Goal: Task Accomplishment & Management: Use online tool/utility

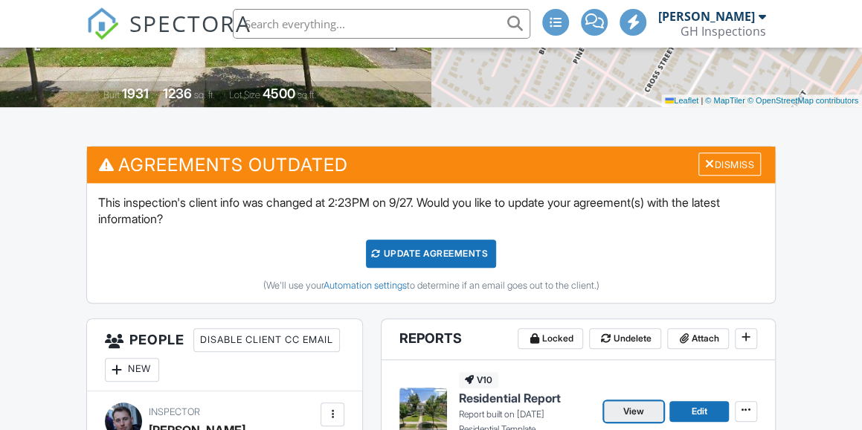
scroll to position [521, 0]
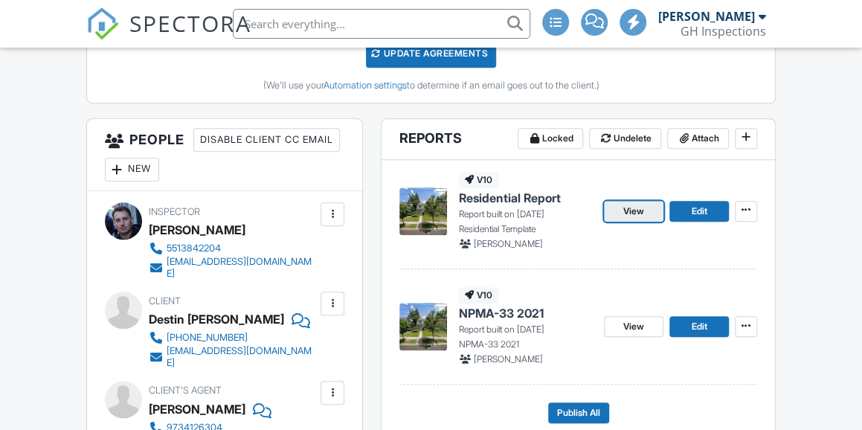
click at [641, 212] on span "View" at bounding box center [633, 211] width 21 height 15
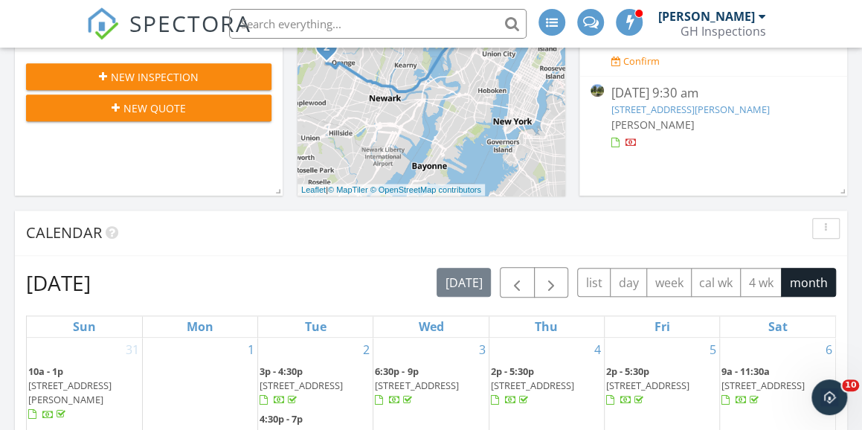
scroll to position [483, 0]
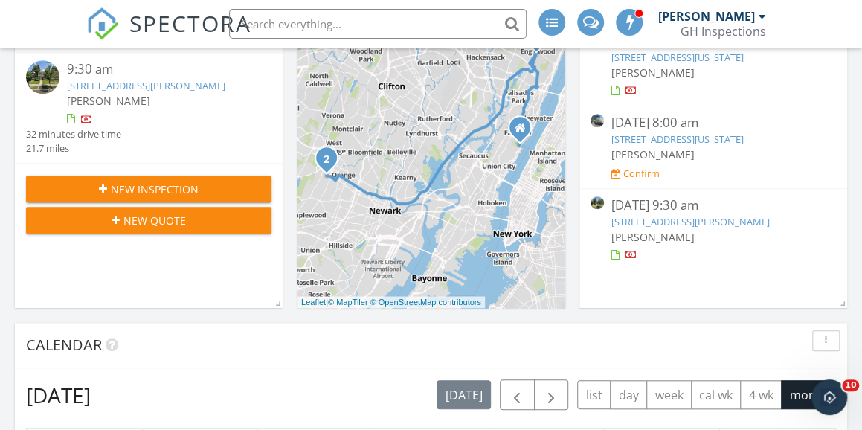
click at [684, 228] on link "76 Rollinson St, West Orange, NJ 07052" at bounding box center [690, 221] width 158 height 13
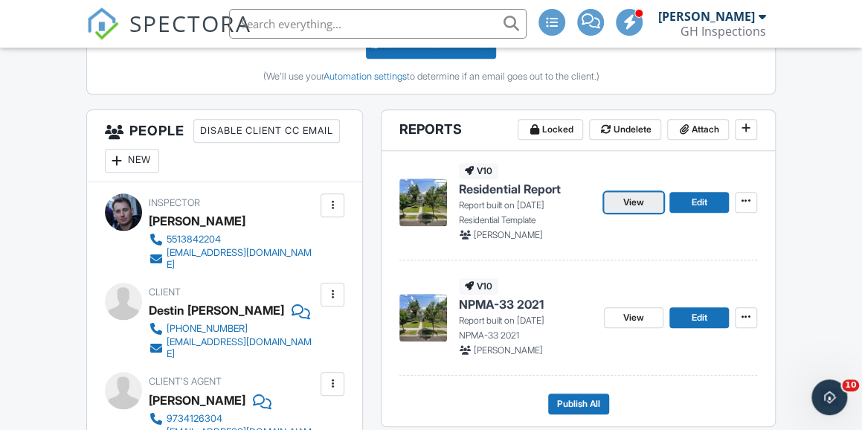
click at [634, 200] on span "View" at bounding box center [633, 202] width 21 height 15
